Goal: Check status: Check status

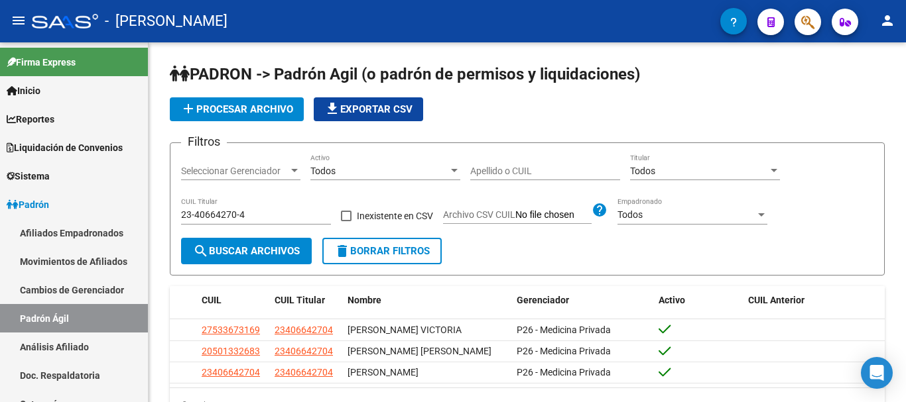
scroll to position [76, 0]
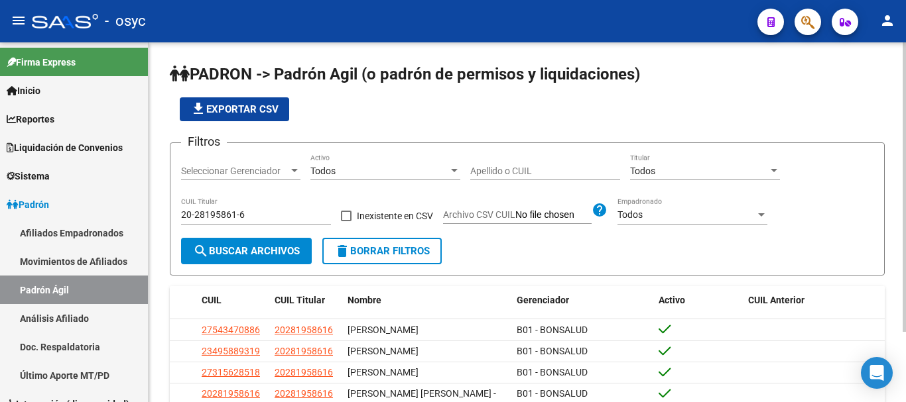
click at [377, 254] on span "delete Borrar Filtros" at bounding box center [381, 251] width 95 height 12
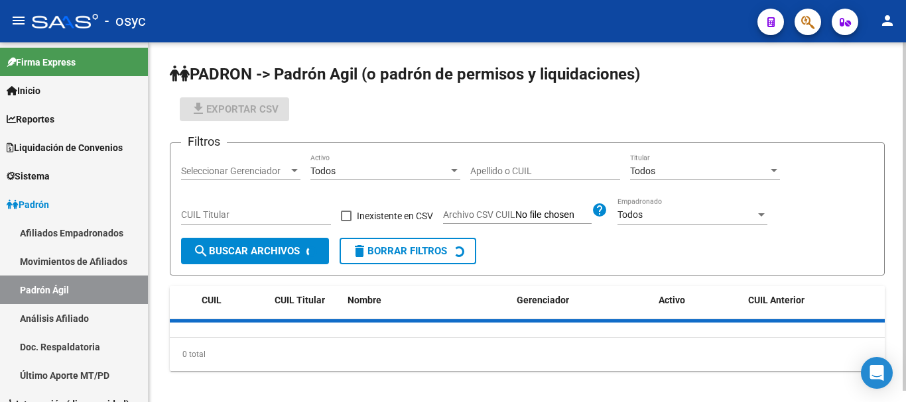
click at [283, 222] on div "CUIL Titular" at bounding box center [256, 211] width 150 height 27
click at [284, 216] on input "CUIL Titular" at bounding box center [256, 215] width 150 height 11
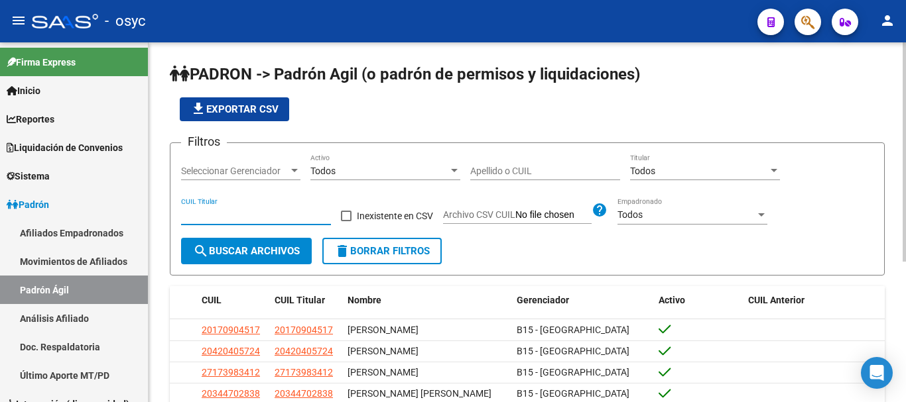
paste input "20-94564581-5"
type input "20-94564581-5"
click at [251, 247] on span "search Buscar Archivos" at bounding box center [246, 251] width 107 height 12
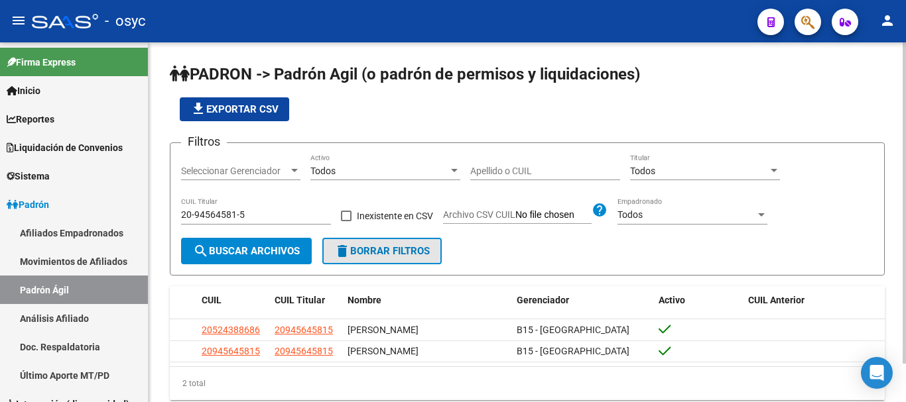
click at [405, 253] on span "delete Borrar Filtros" at bounding box center [381, 251] width 95 height 12
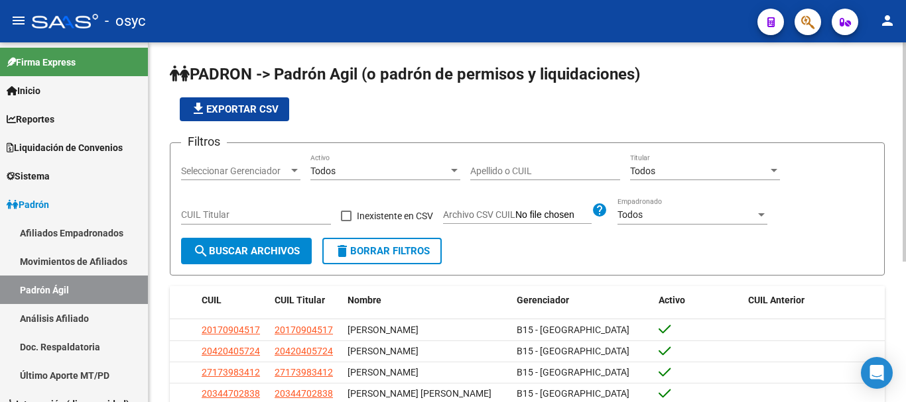
click at [261, 219] on input "CUIL Titular" at bounding box center [256, 215] width 150 height 11
paste input "20-70692701-9"
type input "20-70692701-9"
click at [235, 248] on span "search Buscar Archivos" at bounding box center [246, 251] width 107 height 12
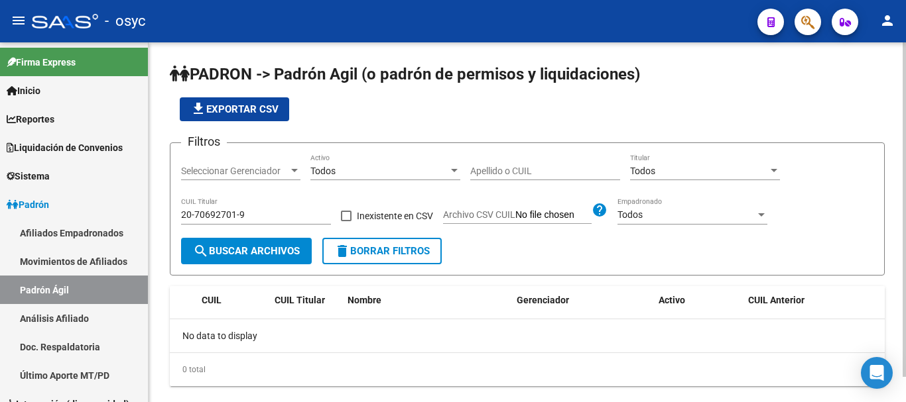
click at [328, 249] on button "delete Borrar Filtros" at bounding box center [381, 251] width 119 height 27
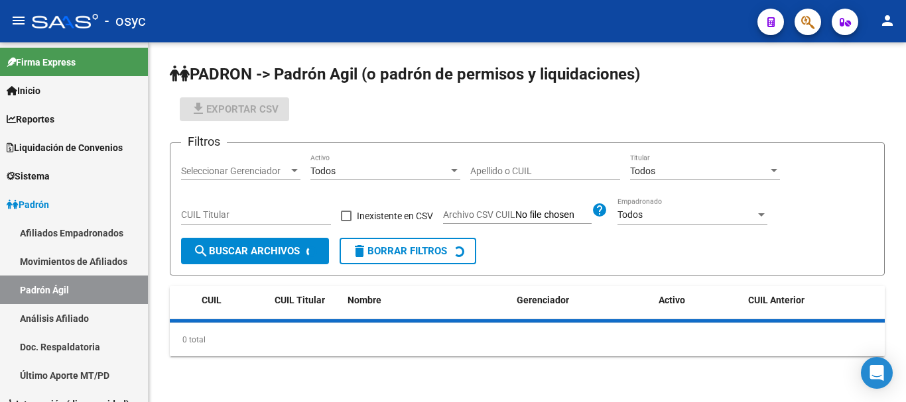
click at [285, 225] on div "CUIL Titular" at bounding box center [256, 211] width 150 height 27
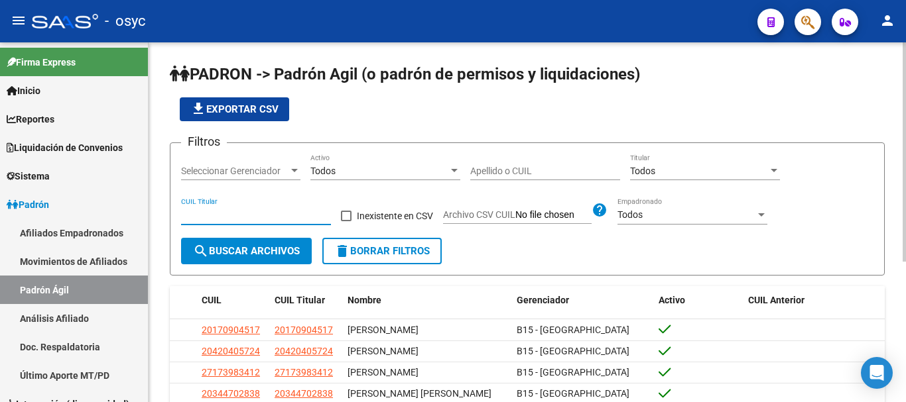
paste input "20-34691308-9"
type input "20-34691308-9"
click at [252, 246] on span "search Buscar Archivos" at bounding box center [246, 251] width 107 height 12
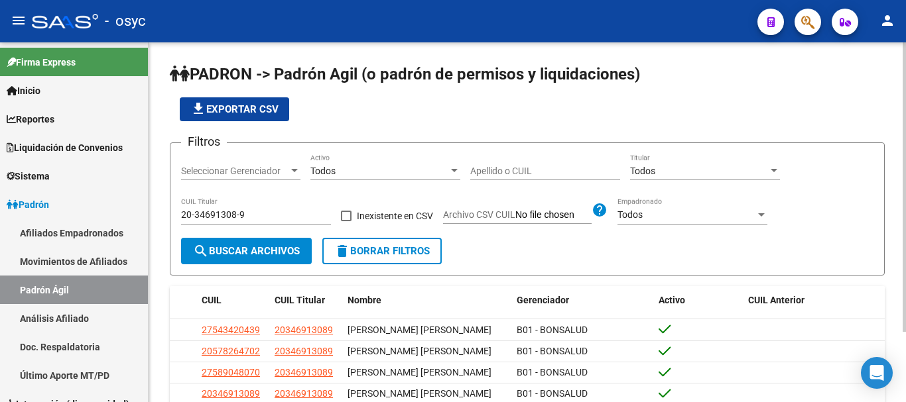
scroll to position [66, 0]
